Goal: Task Accomplishment & Management: Manage account settings

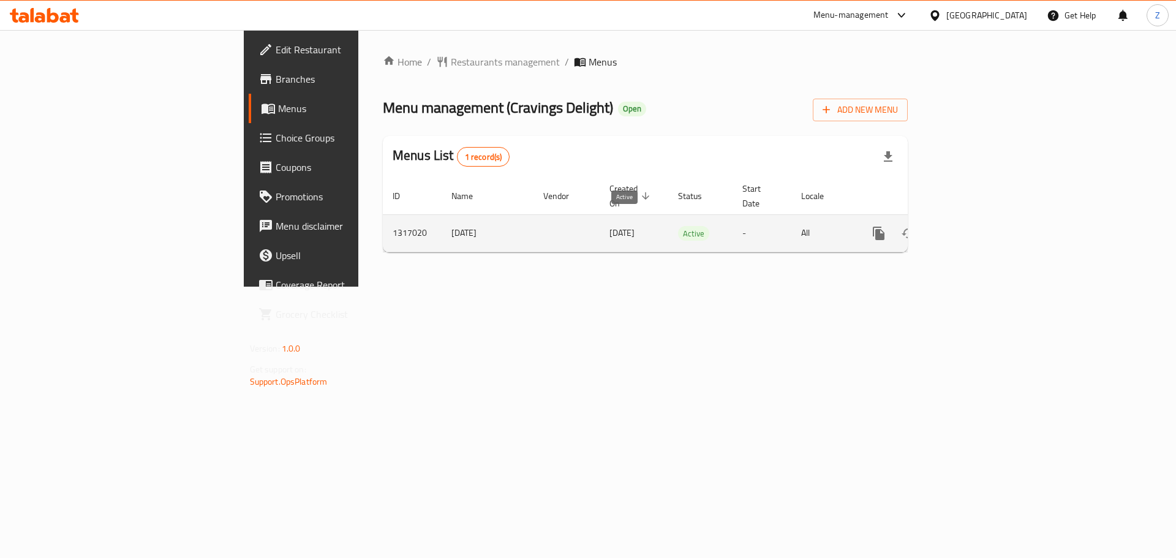
click at [678, 227] on span "Active" at bounding box center [693, 234] width 31 height 14
click at [975, 226] on icon "enhanced table" at bounding box center [967, 233] width 15 height 15
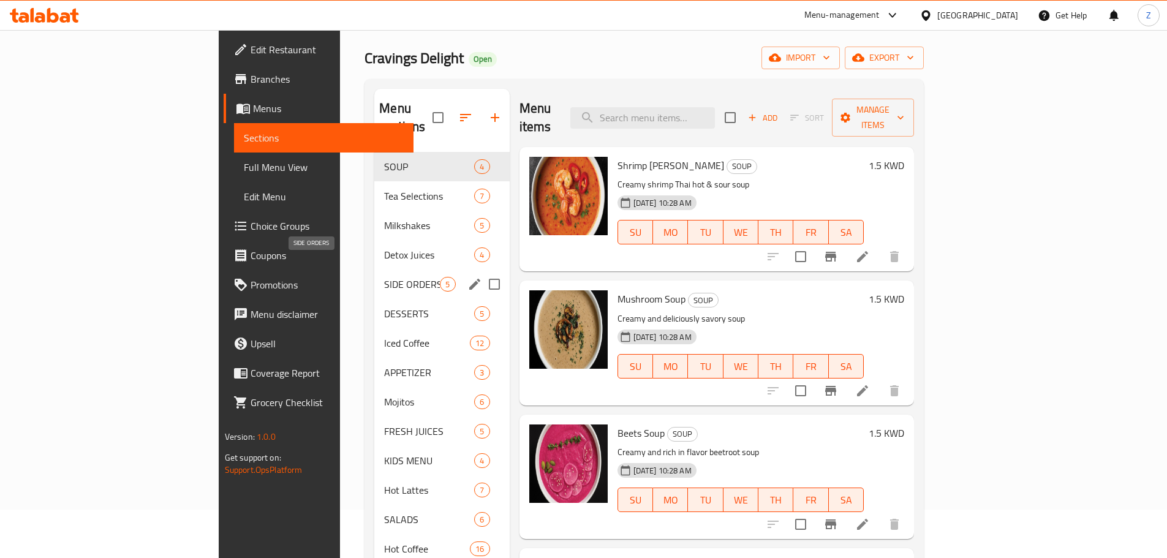
scroll to position [123, 0]
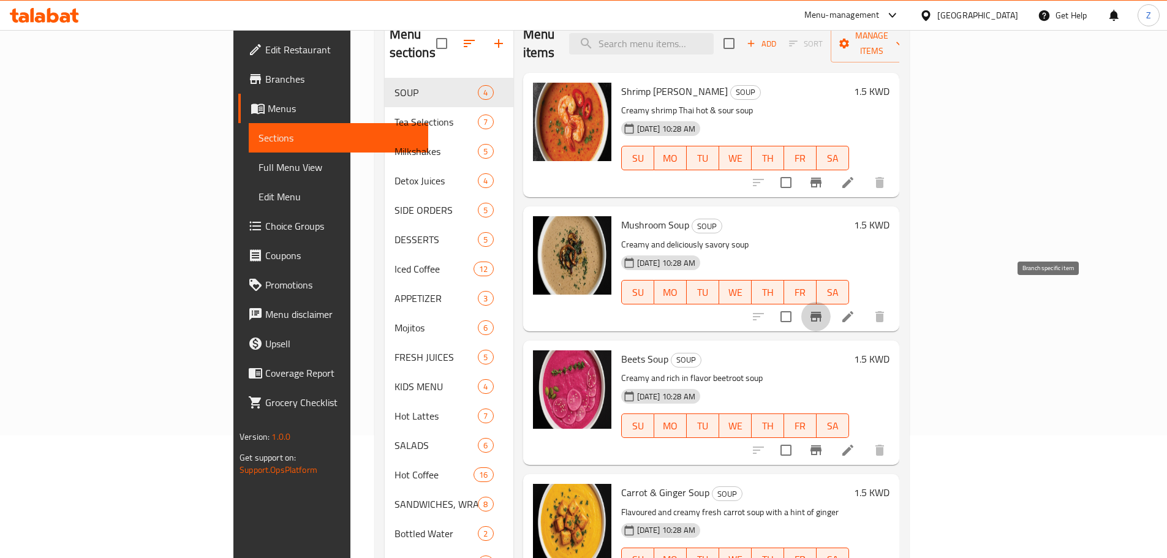
click at [823, 309] on icon "Branch-specific-item" at bounding box center [816, 316] width 15 height 15
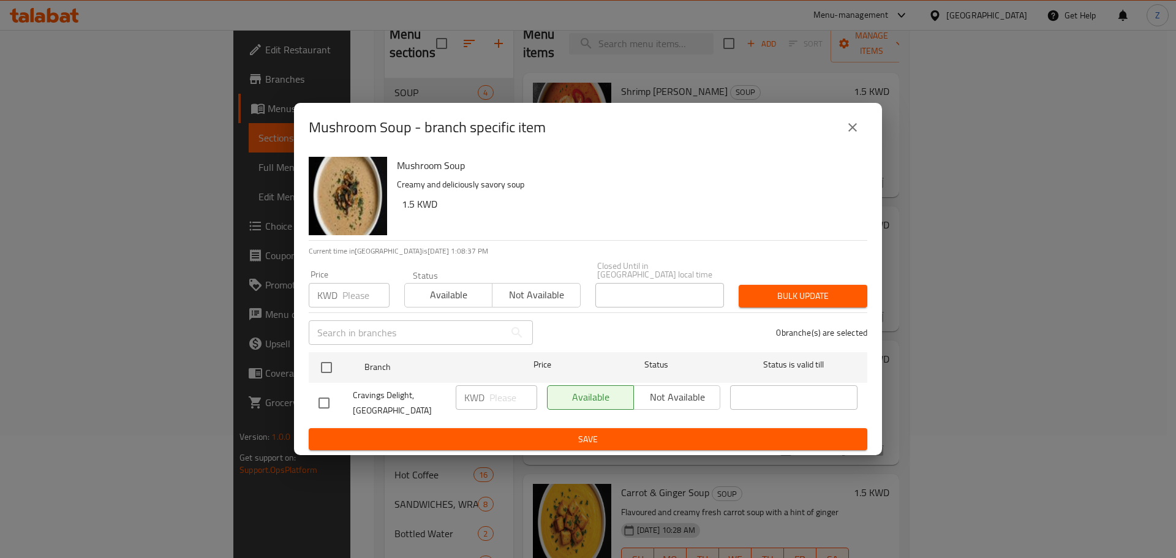
click at [850, 135] on icon "close" at bounding box center [852, 127] width 15 height 15
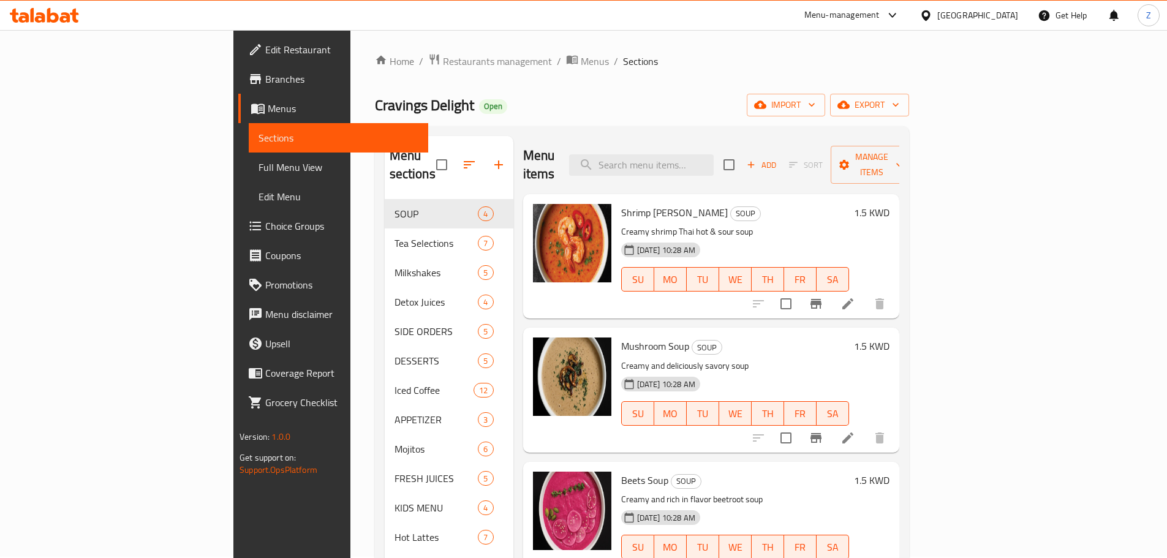
scroll to position [0, 0]
click at [443, 55] on span "Restaurants management" at bounding box center [497, 62] width 109 height 15
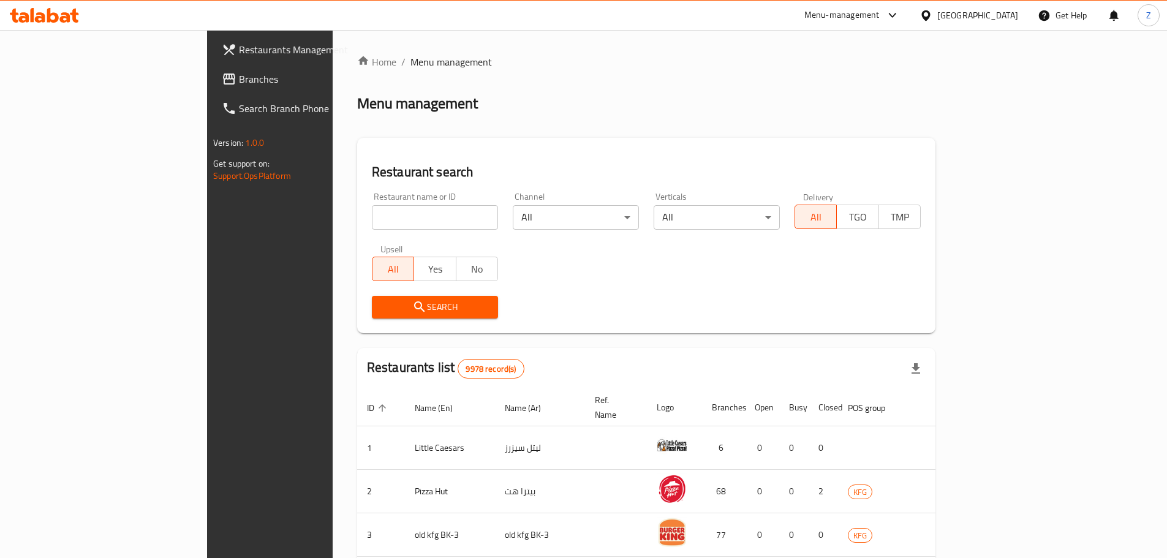
click at [880, 21] on div "Menu-management" at bounding box center [841, 15] width 75 height 15
click at [808, 138] on div "Restaurant-Management" at bounding box center [830, 135] width 96 height 13
